Goal: Task Accomplishment & Management: Use online tool/utility

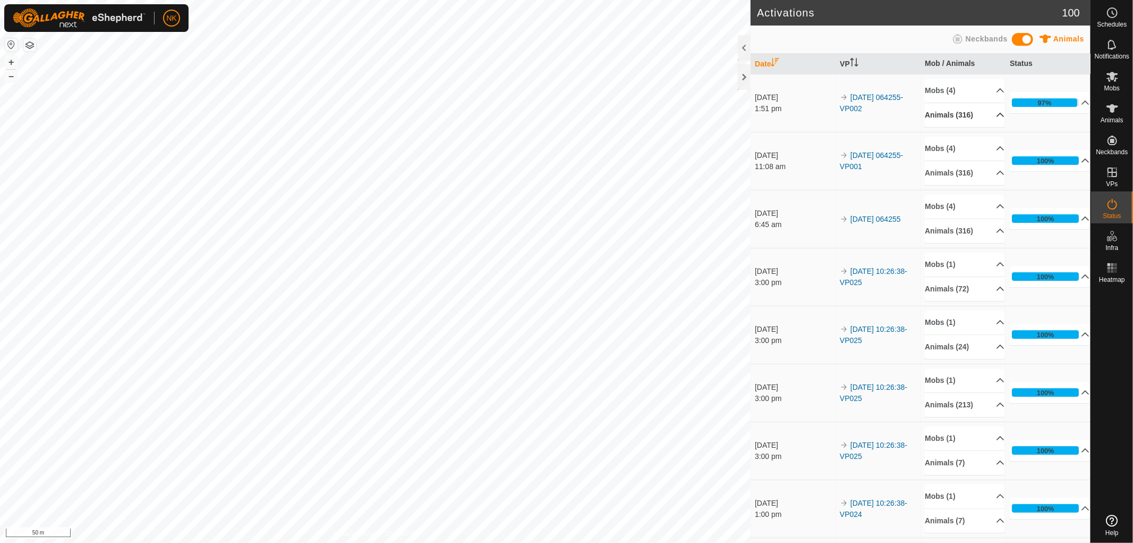
click at [950, 108] on p-accordion-header "Animals (316)" at bounding box center [965, 115] width 80 height 24
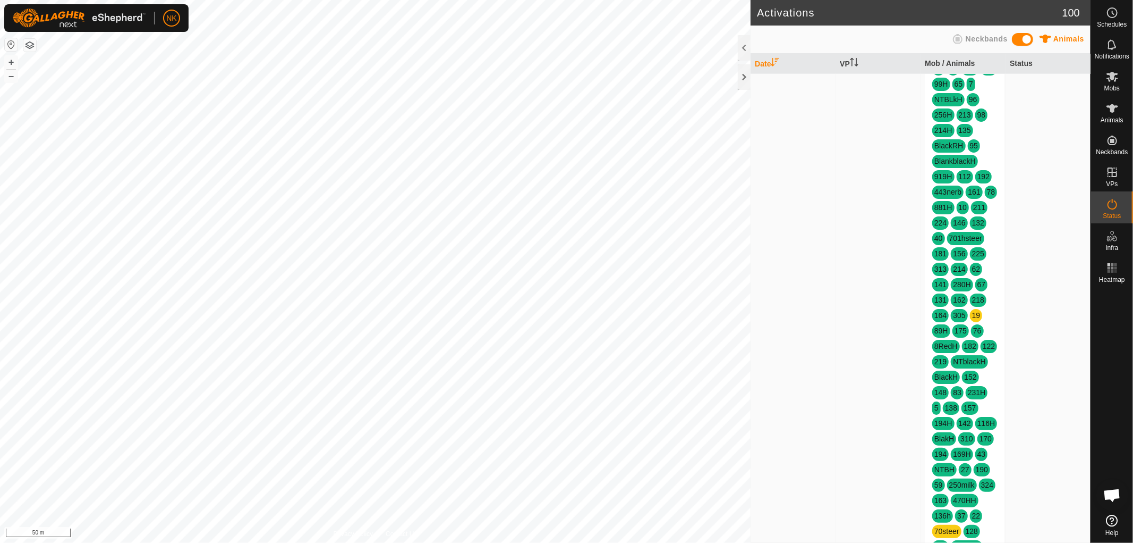
scroll to position [1003, 0]
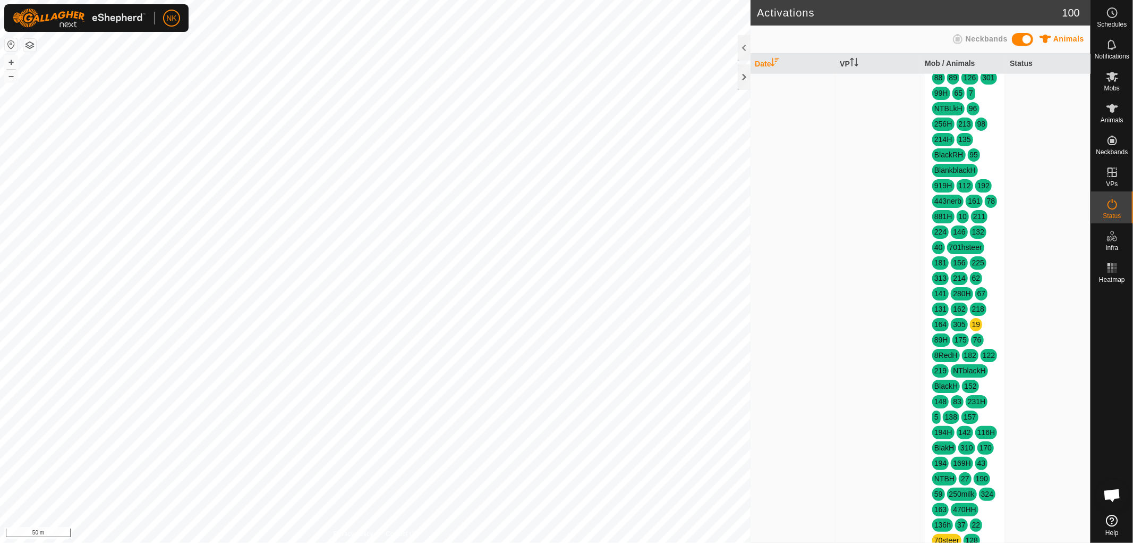
click at [936, 208] on span "443nerb" at bounding box center [948, 200] width 31 height 13
click at [937, 205] on link "443nerb" at bounding box center [948, 201] width 27 height 9
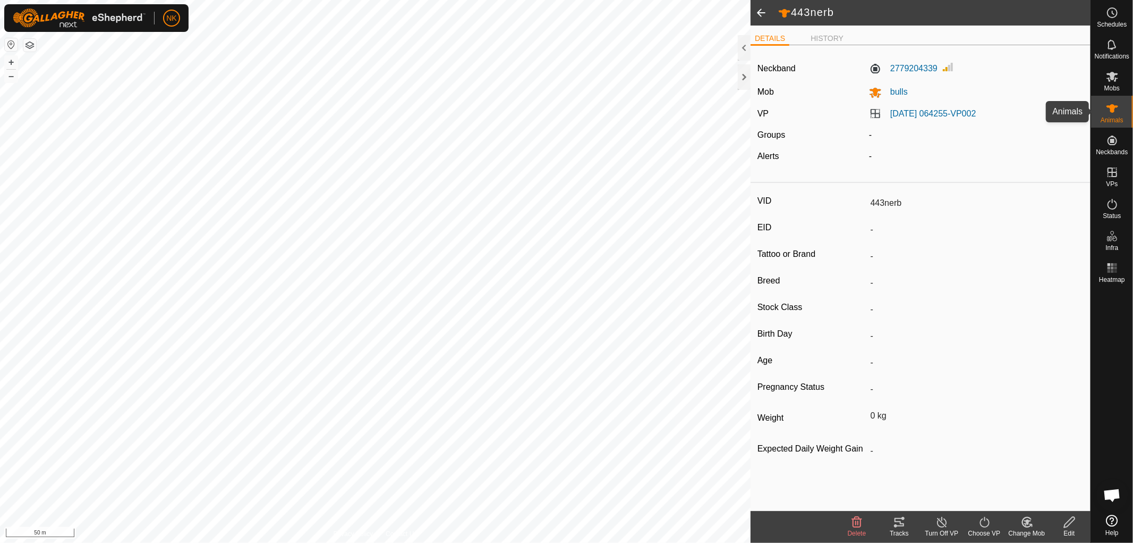
click at [1113, 109] on icon at bounding box center [1113, 108] width 12 height 9
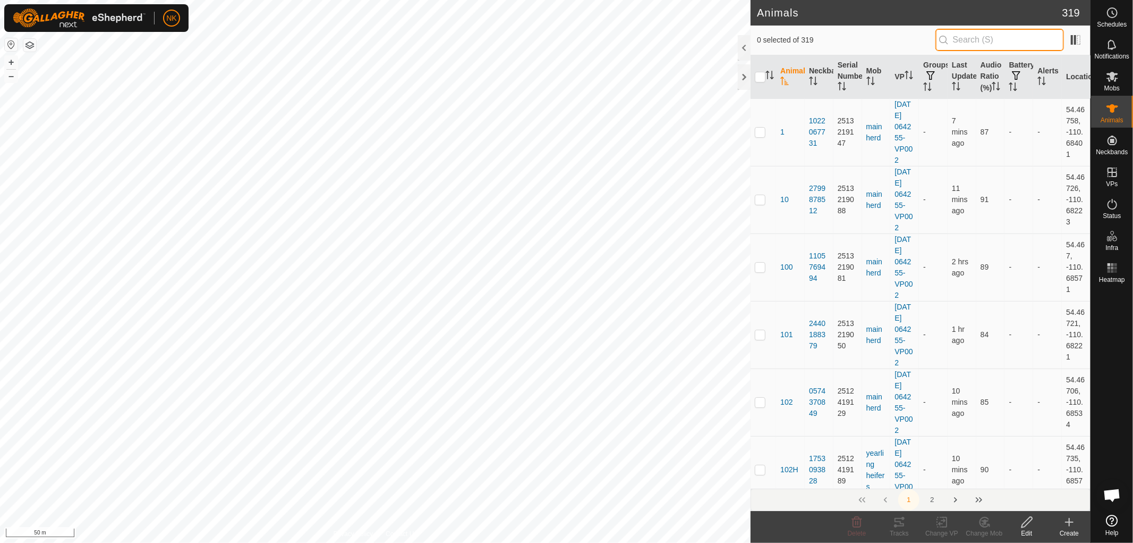
click at [981, 31] on input "text" at bounding box center [1000, 40] width 129 height 22
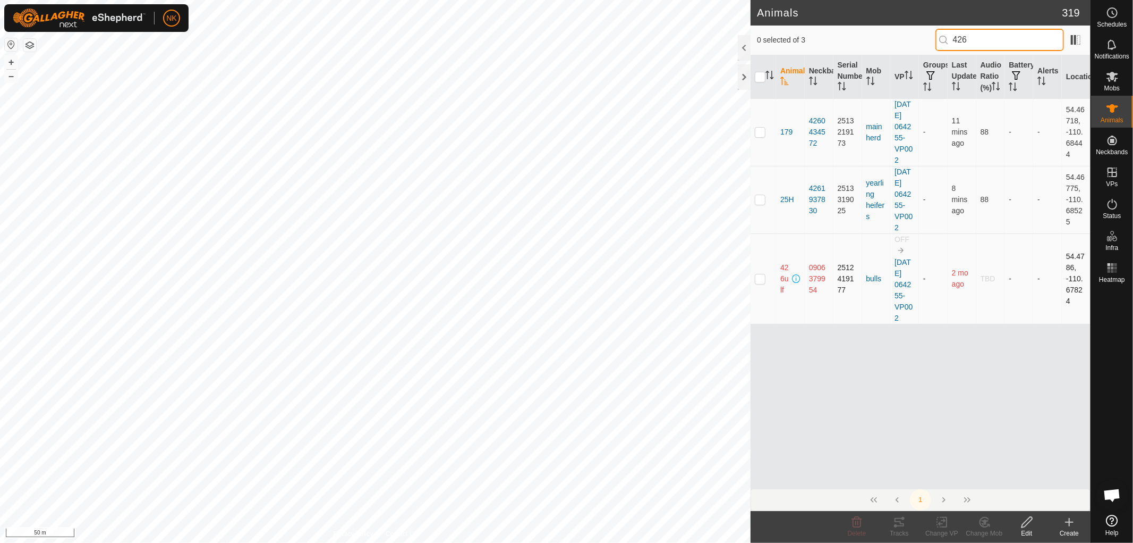
type input "426"
click at [762, 283] on p-checkbox at bounding box center [760, 278] width 11 height 9
checkbox input "true"
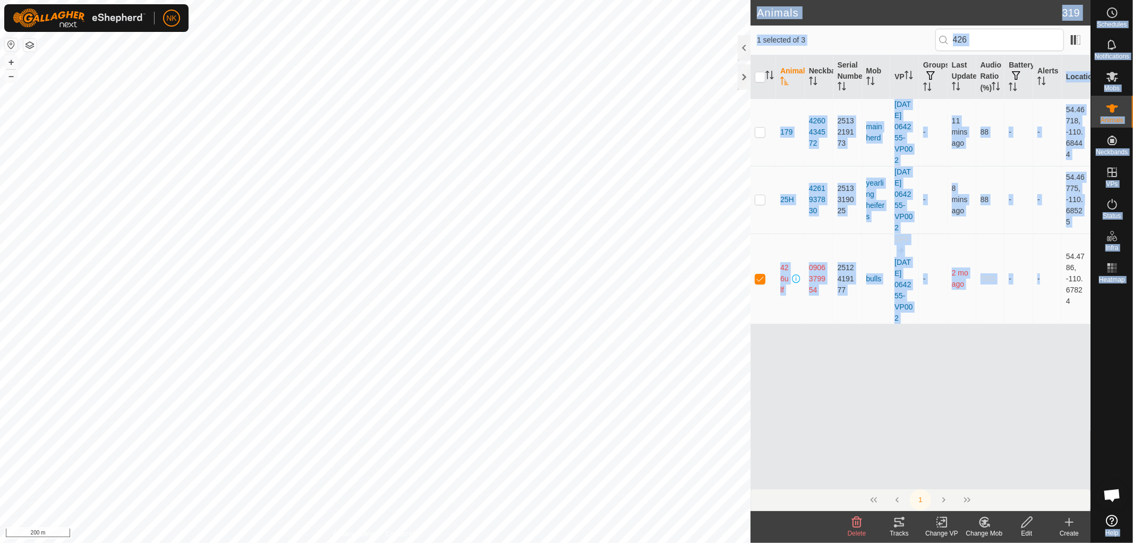
drag, startPoint x: 1068, startPoint y: 264, endPoint x: 1092, endPoint y: 332, distance: 72.4
click at [1092, 332] on div "Schedules Notifications Mobs Animals Neckbands VPs Status Infra Heatmap Help An…" at bounding box center [566, 271] width 1133 height 543
click at [1053, 268] on td "-" at bounding box center [1048, 278] width 29 height 90
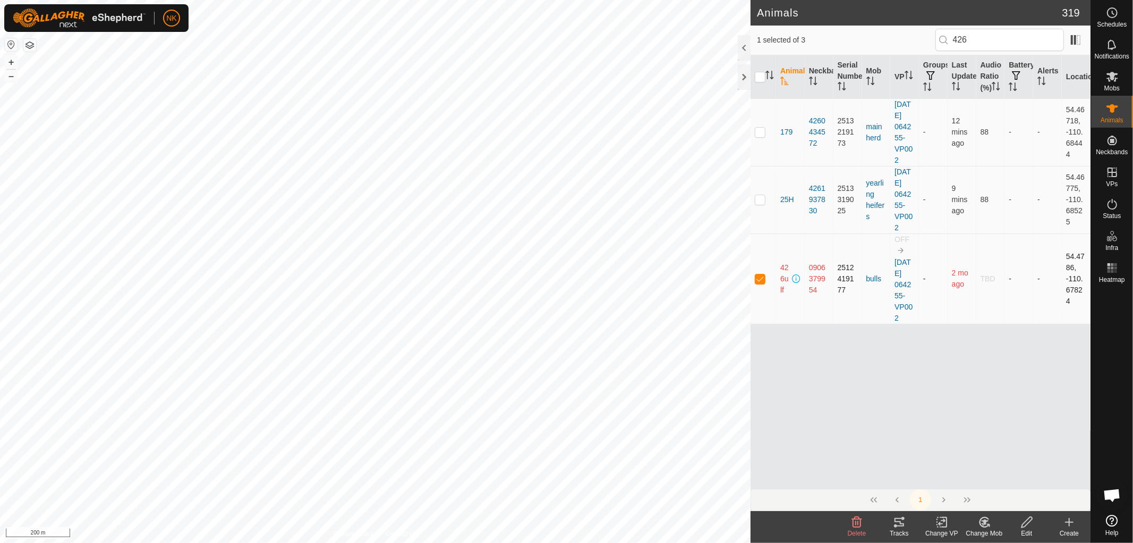
drag, startPoint x: 1066, startPoint y: 267, endPoint x: 1089, endPoint y: 330, distance: 67.4
click at [1089, 324] on td "54.4786, -110.67824" at bounding box center [1076, 278] width 29 height 90
copy td "54.4786, -110.67824"
click at [858, 523] on icon at bounding box center [857, 522] width 10 height 11
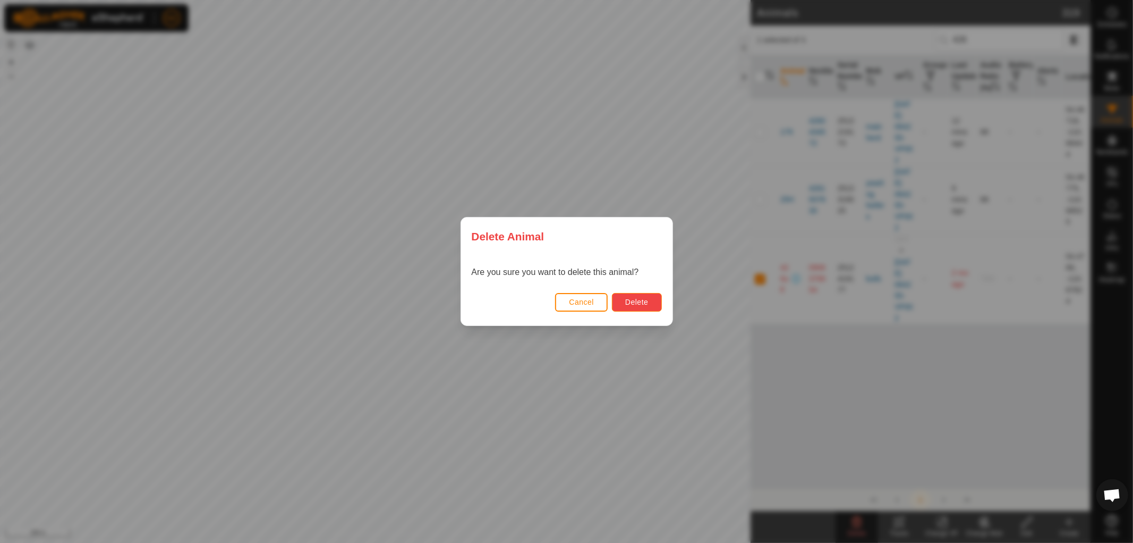
click at [639, 302] on span "Delete" at bounding box center [636, 302] width 23 height 9
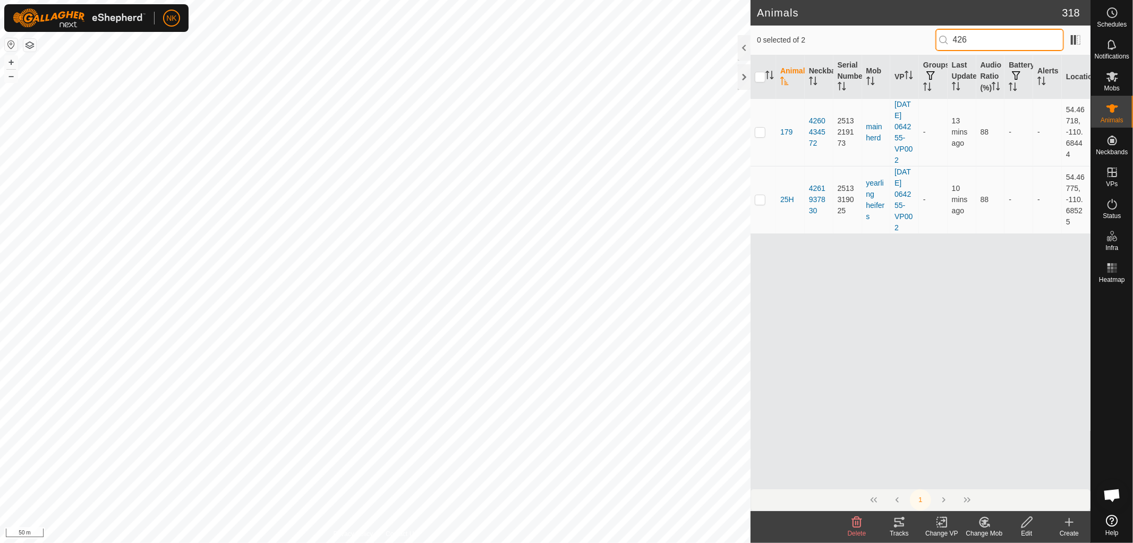
drag, startPoint x: 1002, startPoint y: 41, endPoint x: 762, endPoint y: 18, distance: 241.3
click at [822, 22] on article "Animals 318 0 selected of 2 426 Animal Neckband Serial Number Mob VP Groups Las…" at bounding box center [921, 271] width 340 height 543
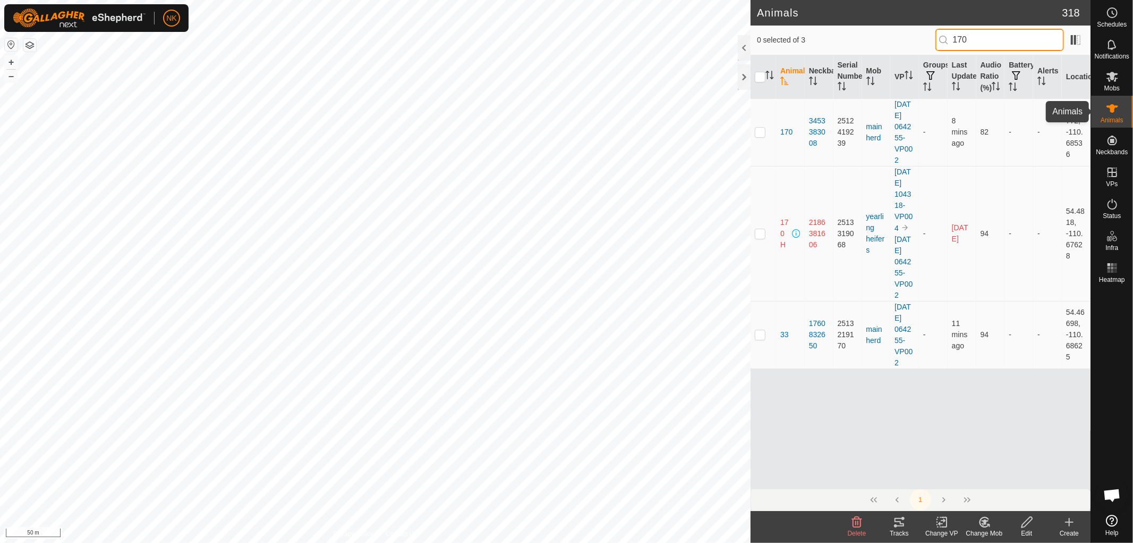
type input "170"
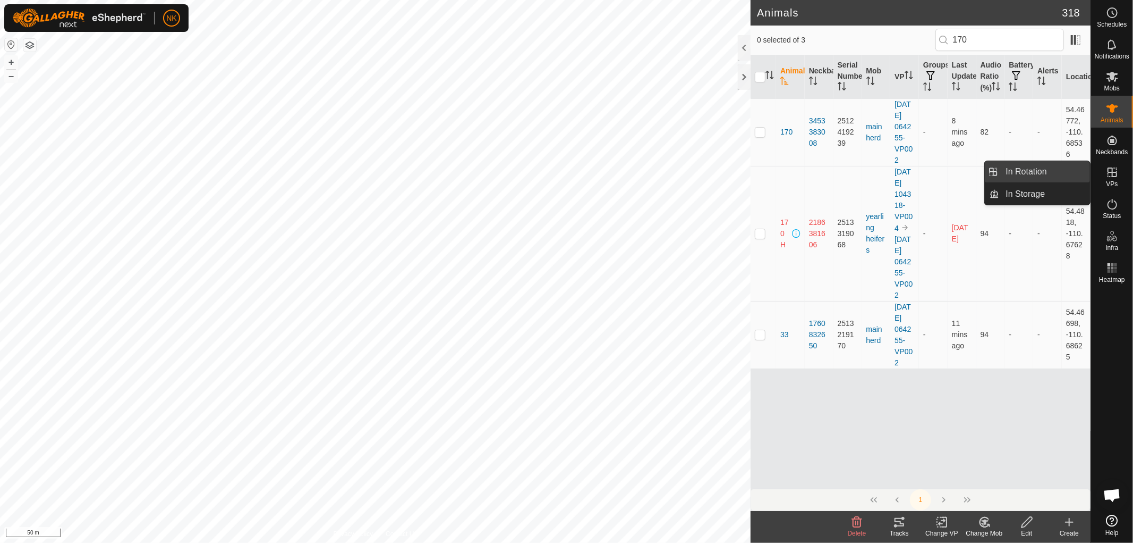
click at [1003, 170] on link "In Rotation" at bounding box center [1045, 171] width 91 height 21
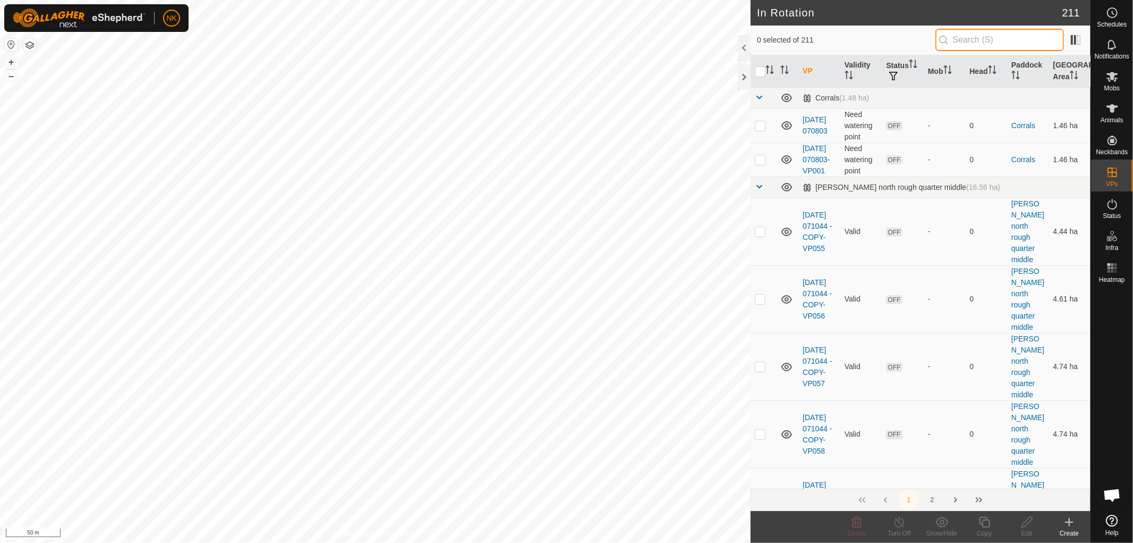
click at [970, 39] on input "text" at bounding box center [1000, 40] width 129 height 22
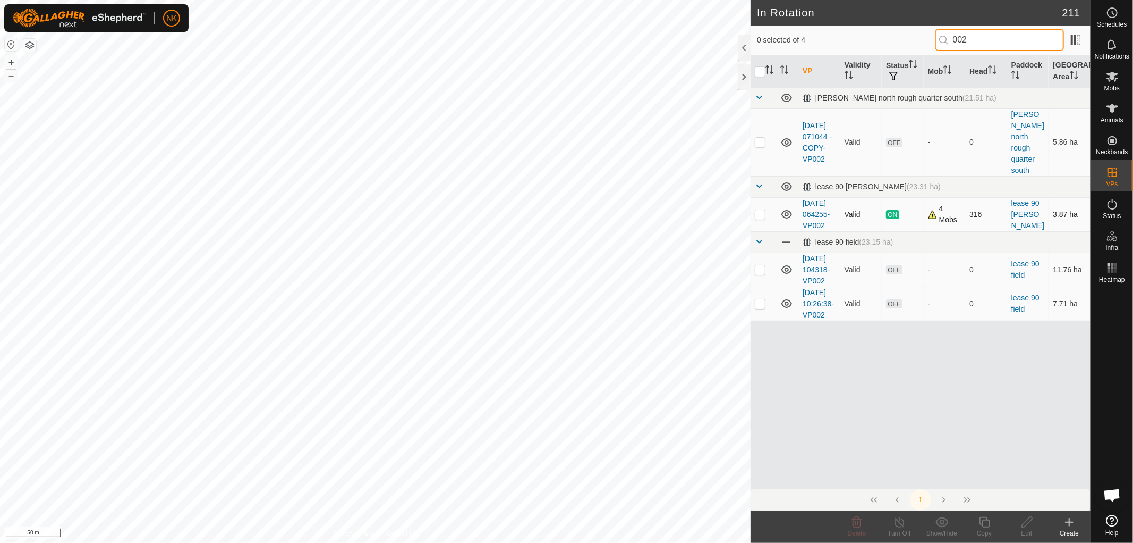
type input "002"
click at [762, 210] on p-checkbox at bounding box center [760, 214] width 11 height 9
checkbox input "true"
click at [991, 525] on icon at bounding box center [984, 521] width 13 height 13
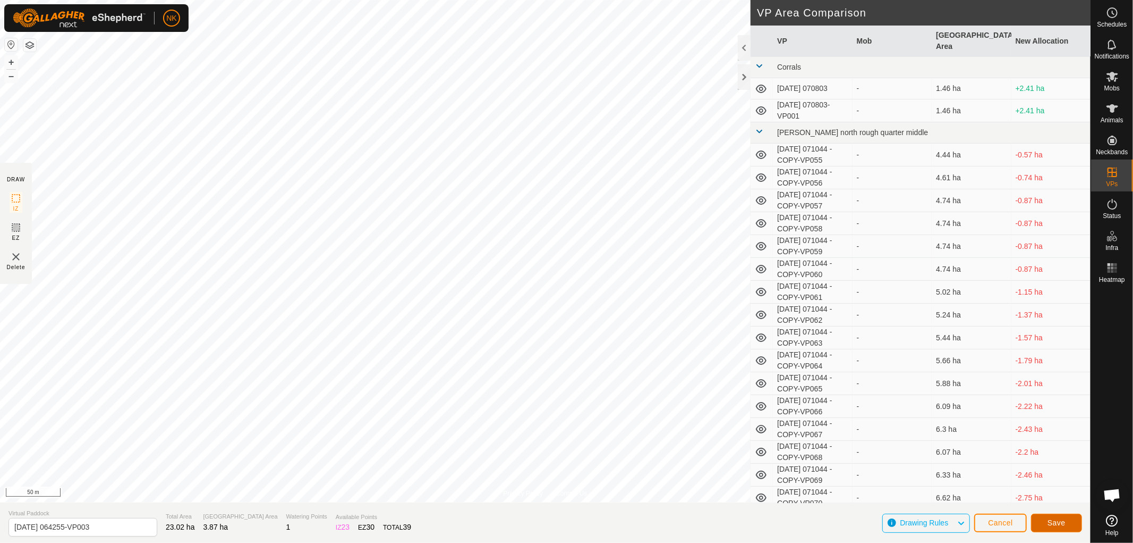
click at [1062, 523] on span "Save" at bounding box center [1057, 522] width 18 height 9
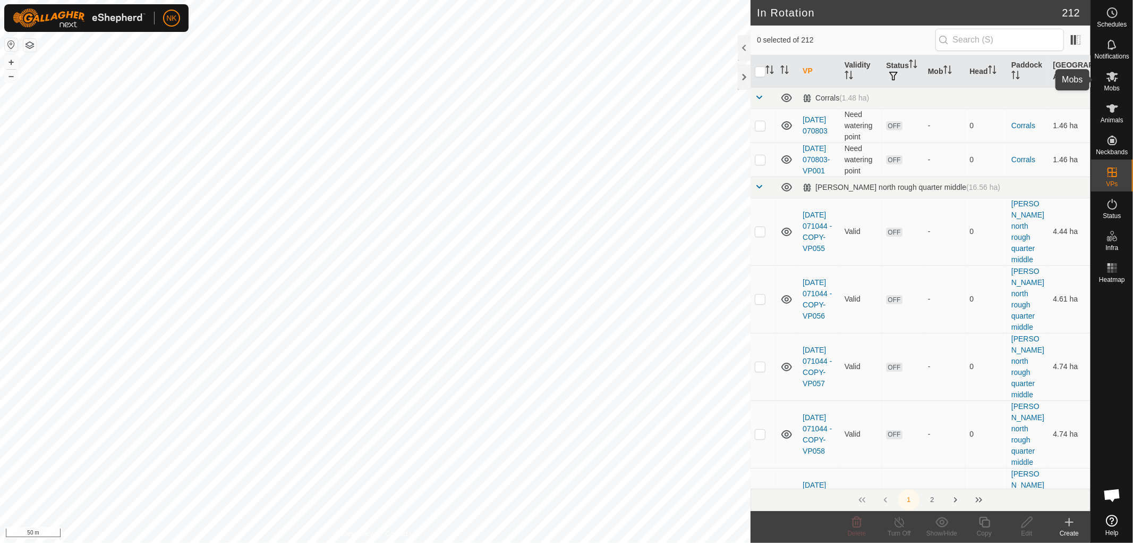
click at [1117, 86] on span "Mobs" at bounding box center [1112, 88] width 15 height 6
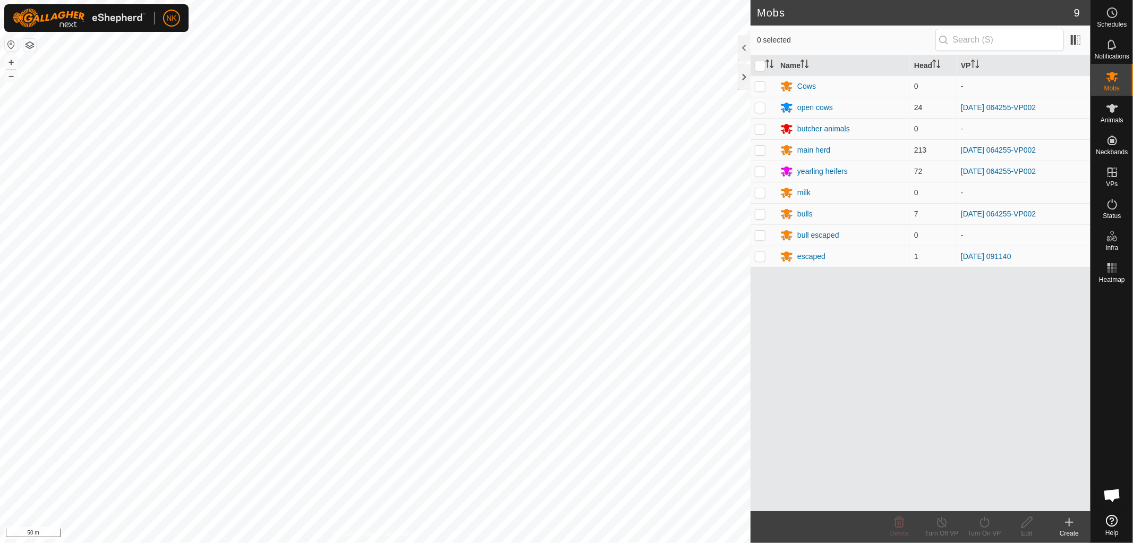
click at [760, 106] on p-checkbox at bounding box center [760, 107] width 11 height 9
checkbox input "true"
click at [757, 151] on p-checkbox at bounding box center [760, 150] width 11 height 9
checkbox input "true"
click at [760, 172] on p-checkbox at bounding box center [760, 171] width 11 height 9
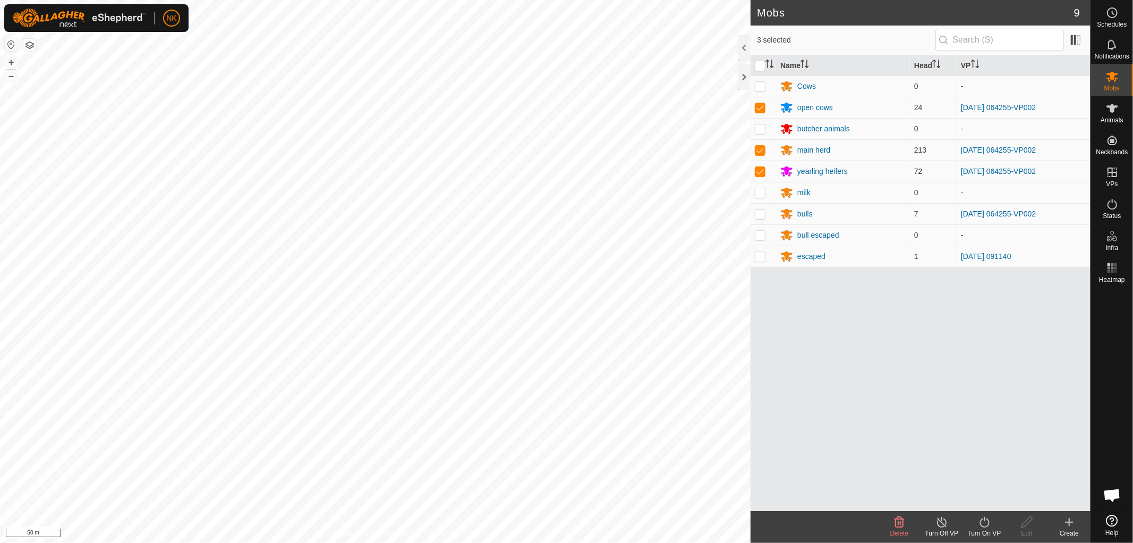
checkbox input "true"
click at [760, 215] on p-checkbox at bounding box center [760, 213] width 11 height 9
checkbox input "true"
click at [990, 524] on icon at bounding box center [984, 521] width 13 height 13
click at [984, 502] on link "Now" at bounding box center [1016, 498] width 105 height 21
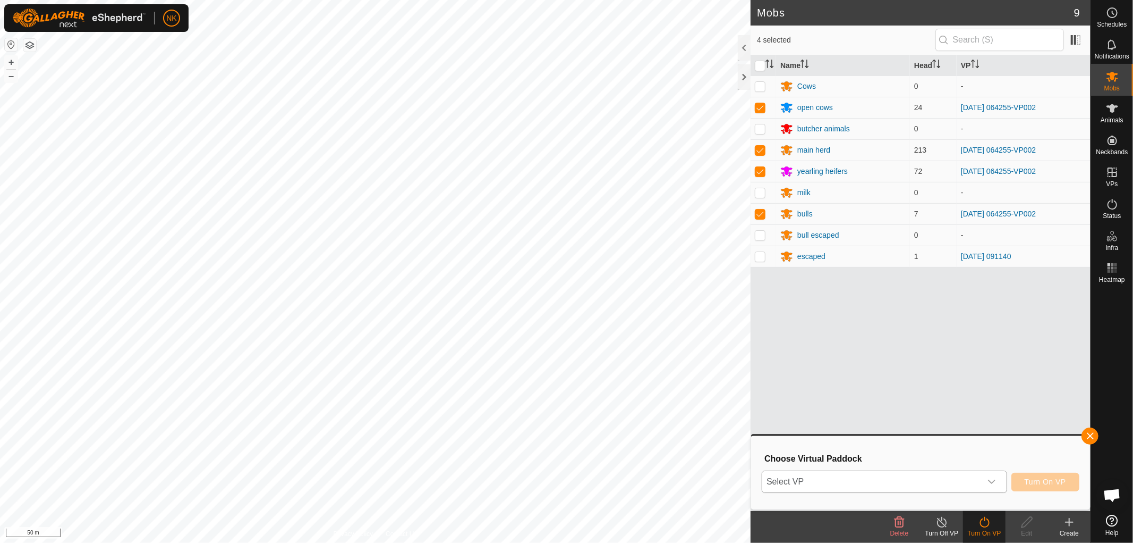
click at [983, 485] on div "dropdown trigger" at bounding box center [992, 481] width 21 height 21
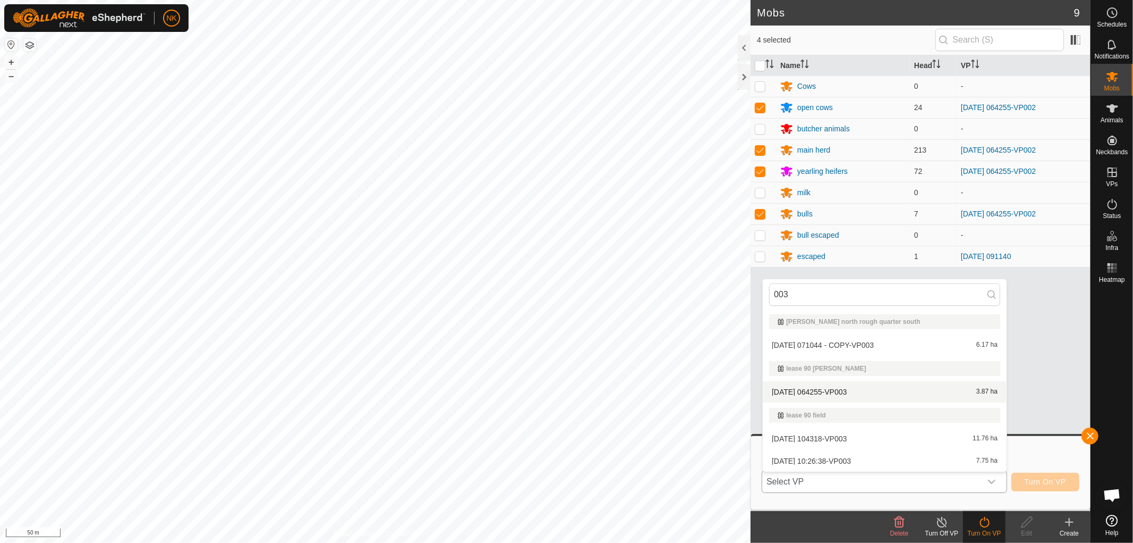
type input "003"
click at [828, 392] on li "[DATE] 064255-VP003 3.87 ha" at bounding box center [885, 391] width 244 height 21
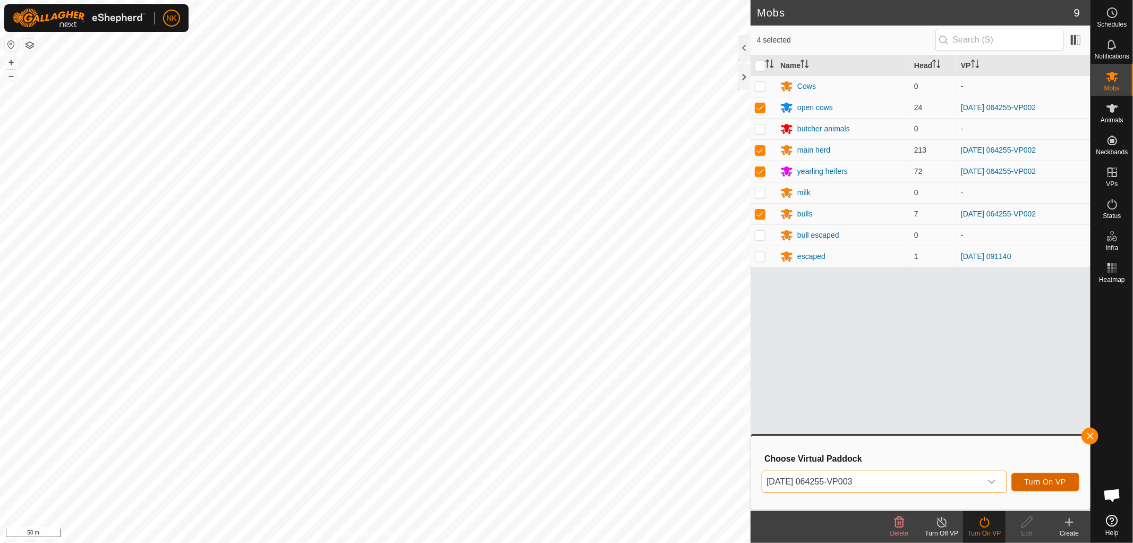
click at [1058, 477] on span "Turn On VP" at bounding box center [1045, 481] width 41 height 9
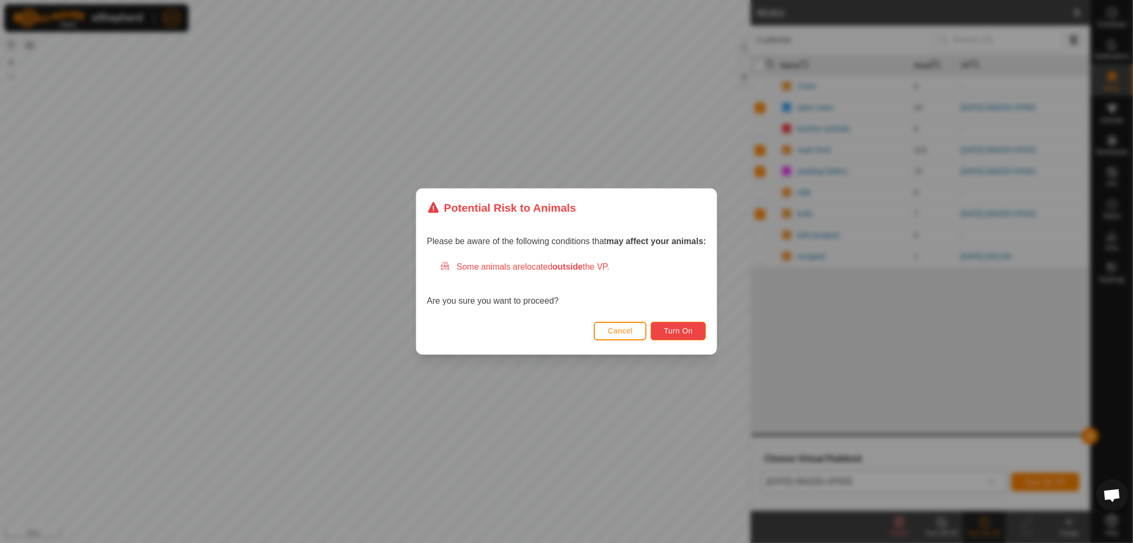
click at [680, 331] on span "Turn On" at bounding box center [678, 330] width 29 height 9
